Goal: Check status: Check status

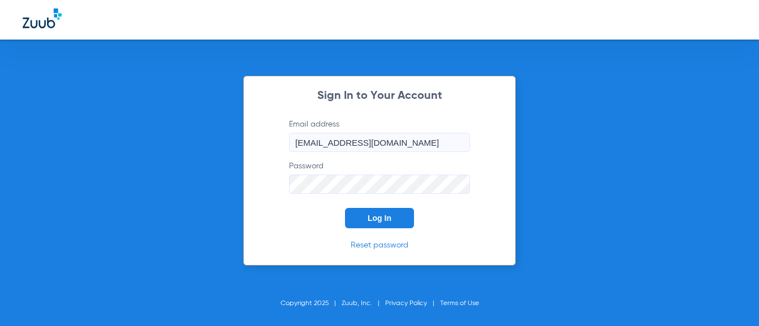
click at [375, 223] on span "Log In" at bounding box center [380, 218] width 24 height 9
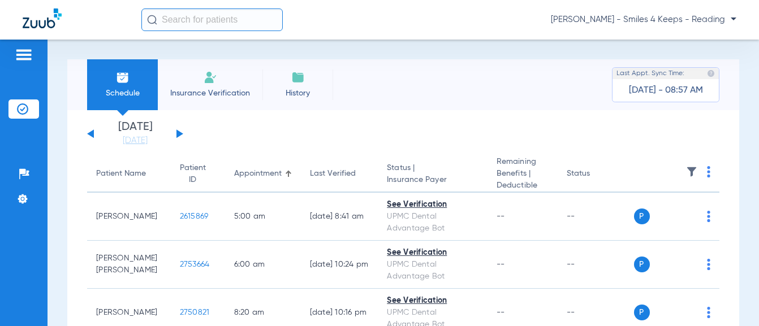
click at [180, 132] on div "[DATE] [DATE] [DATE] [DATE] [DATE] [DATE] [DATE] [DATE] [DATE] [DATE] [DATE] [D…" at bounding box center [135, 134] width 96 height 25
click at [179, 135] on button at bounding box center [179, 133] width 7 height 8
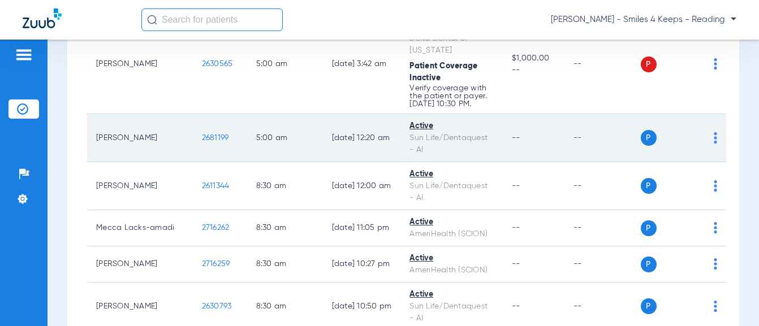
scroll to position [170, 0]
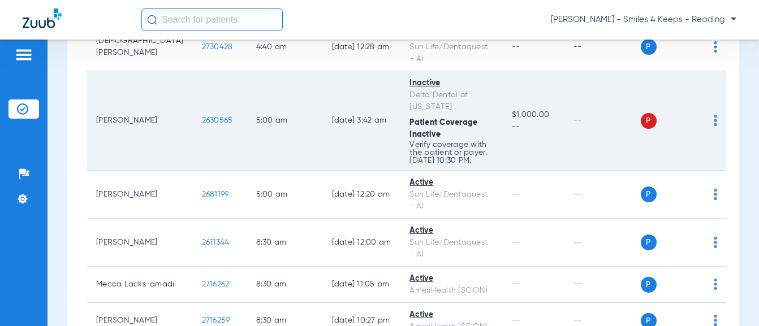
click at [193, 124] on td "2630565" at bounding box center [220, 121] width 54 height 100
copy span "2630565"
